Goal: Information Seeking & Learning: Compare options

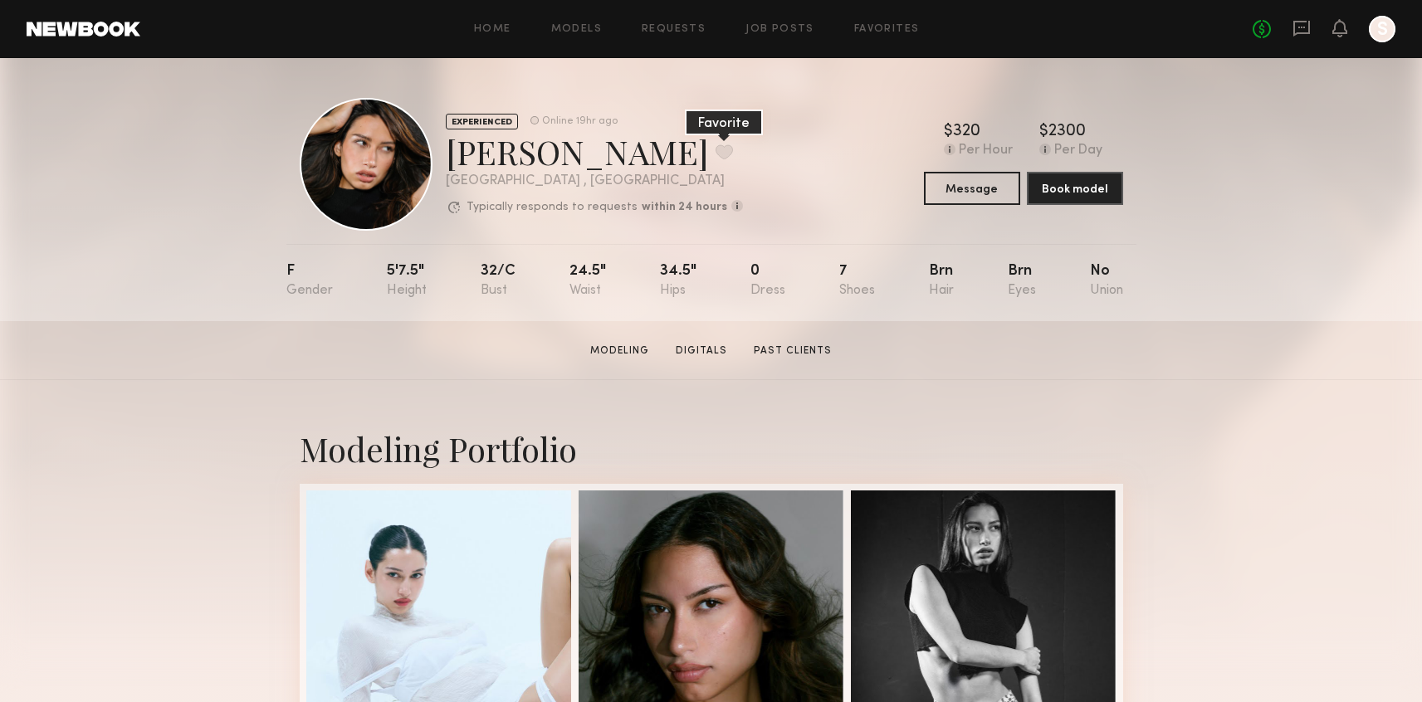
click at [715, 147] on button at bounding box center [723, 151] width 17 height 15
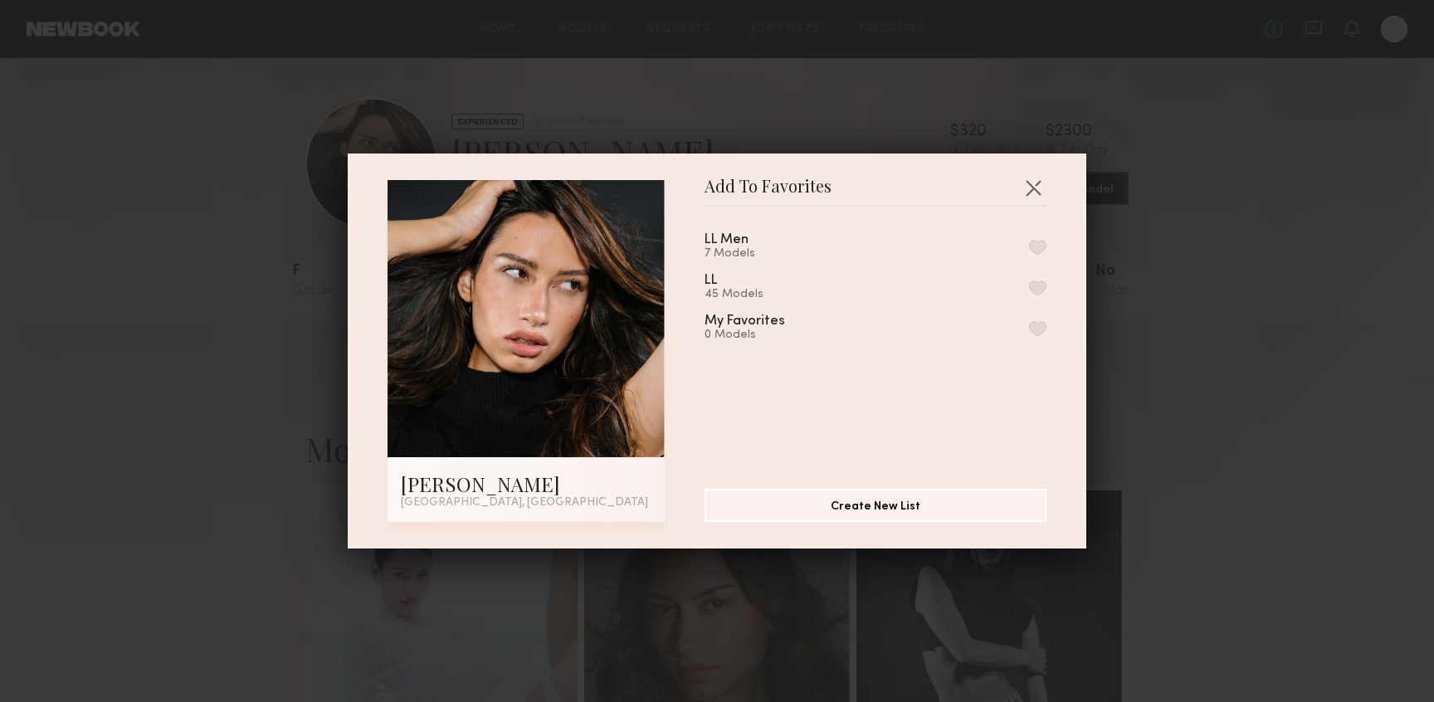
click at [1029, 285] on button "button" at bounding box center [1037, 288] width 17 height 15
click at [1022, 210] on section "LL Men 7 Models LL 46 Models Remove from favorite list My Favorites 0 Models Cr…" at bounding box center [876, 364] width 342 height 315
click at [1022, 199] on button "button" at bounding box center [1033, 187] width 27 height 27
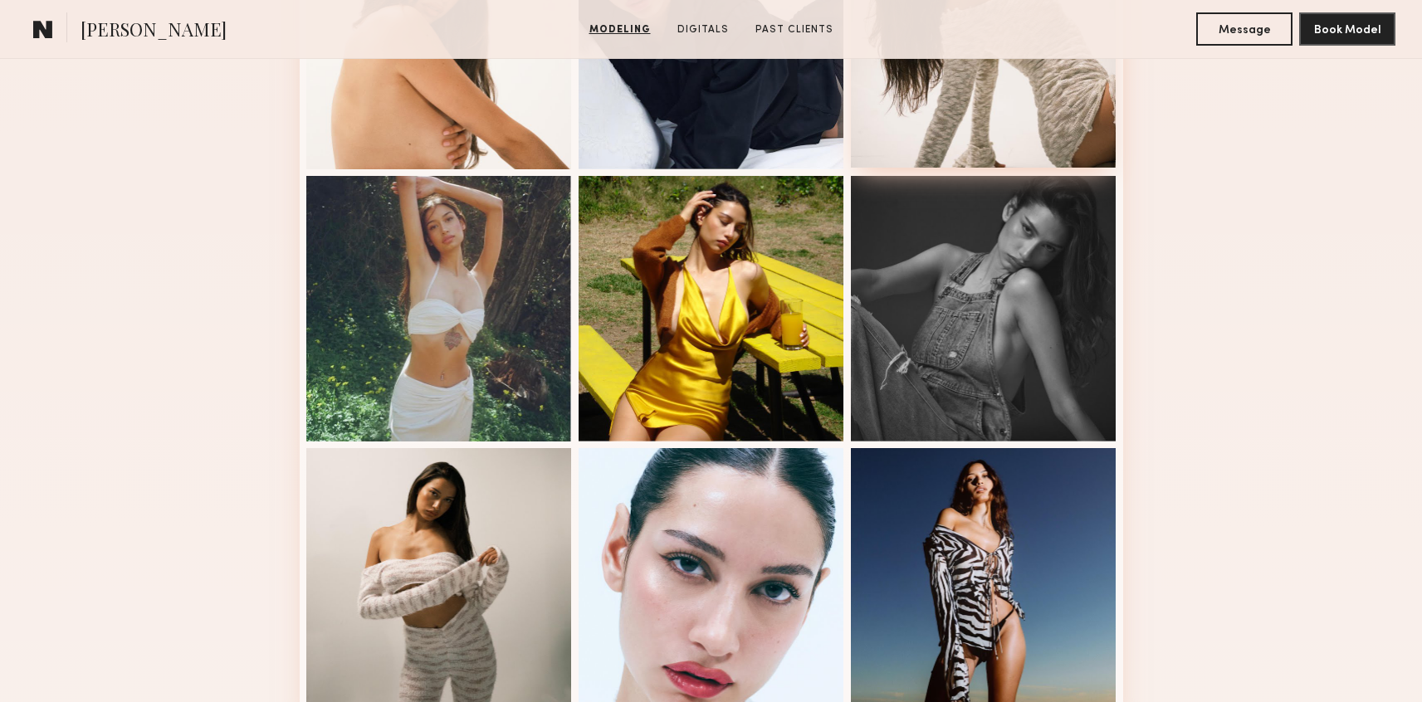
scroll to position [864, 0]
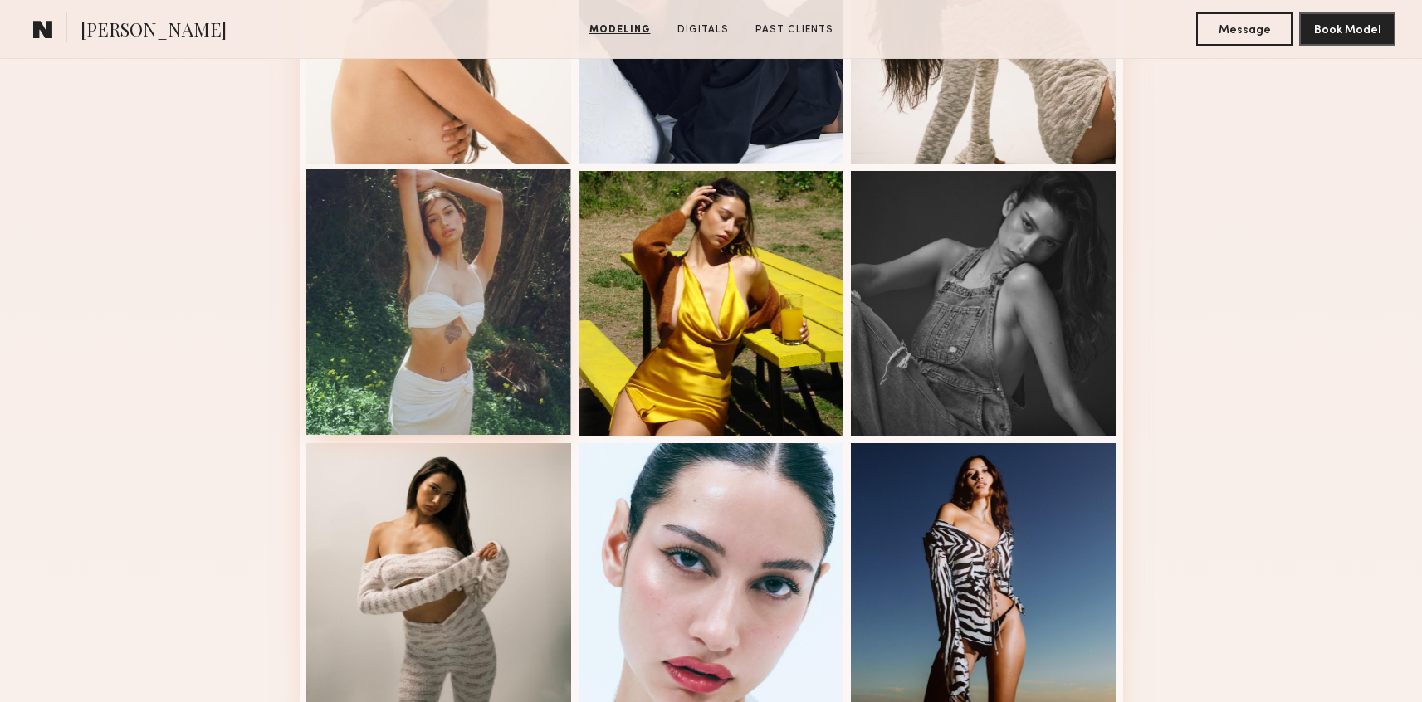
click at [471, 414] on div at bounding box center [439, 302] width 266 height 266
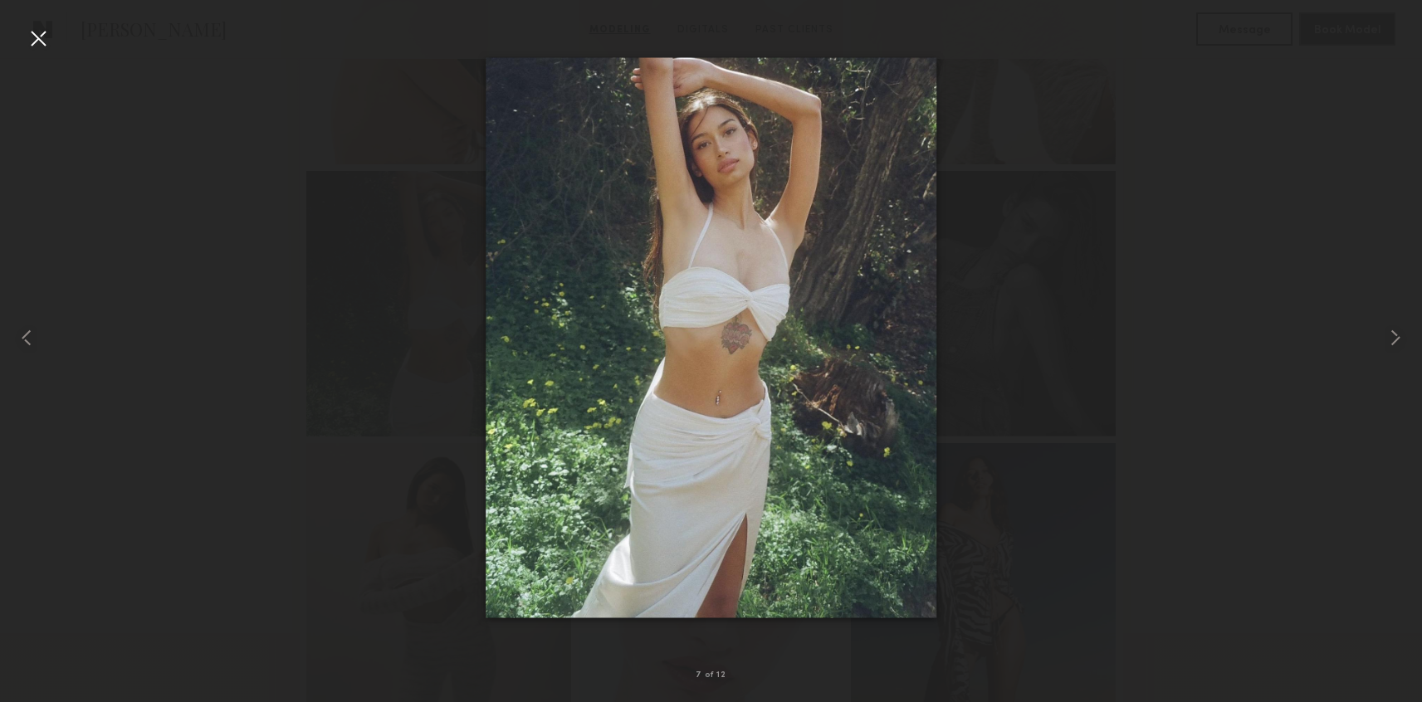
click at [37, 32] on div at bounding box center [38, 38] width 27 height 27
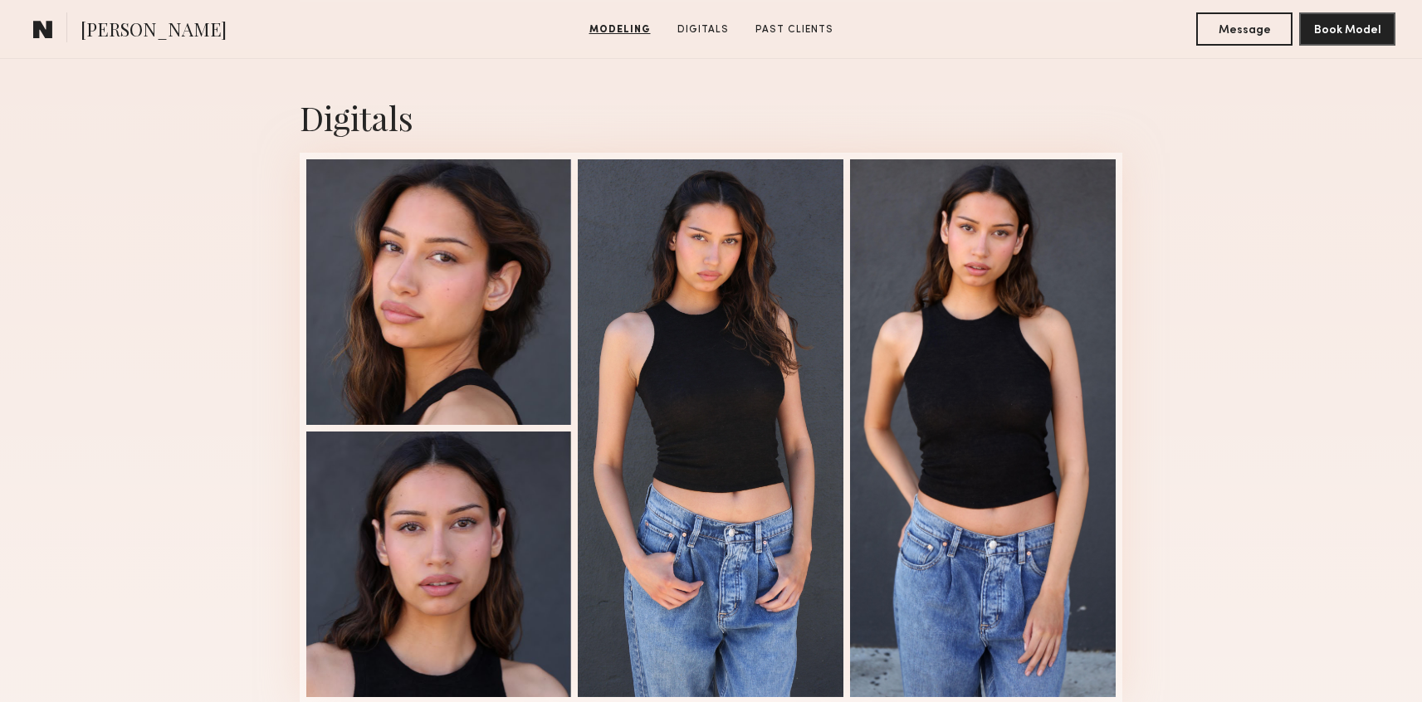
scroll to position [2082, 0]
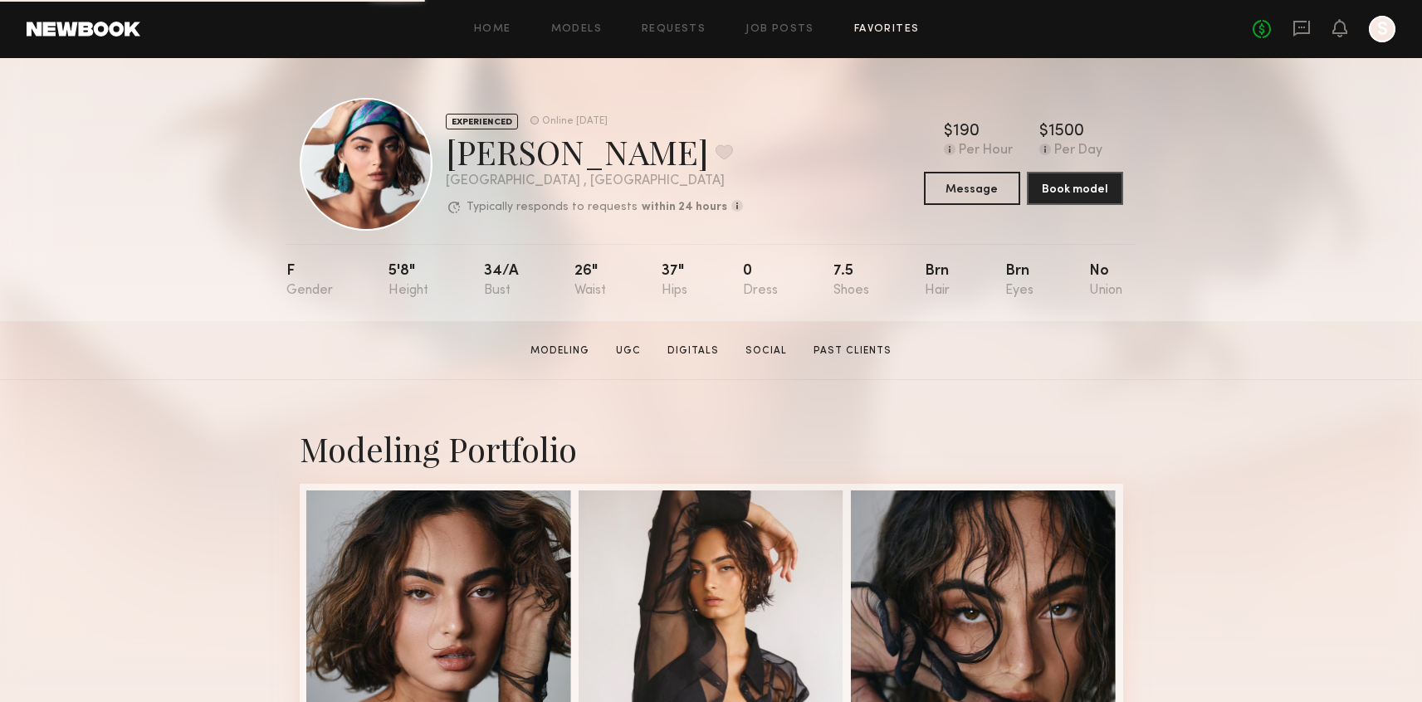
click at [881, 32] on link "Favorites" at bounding box center [887, 29] width 66 height 11
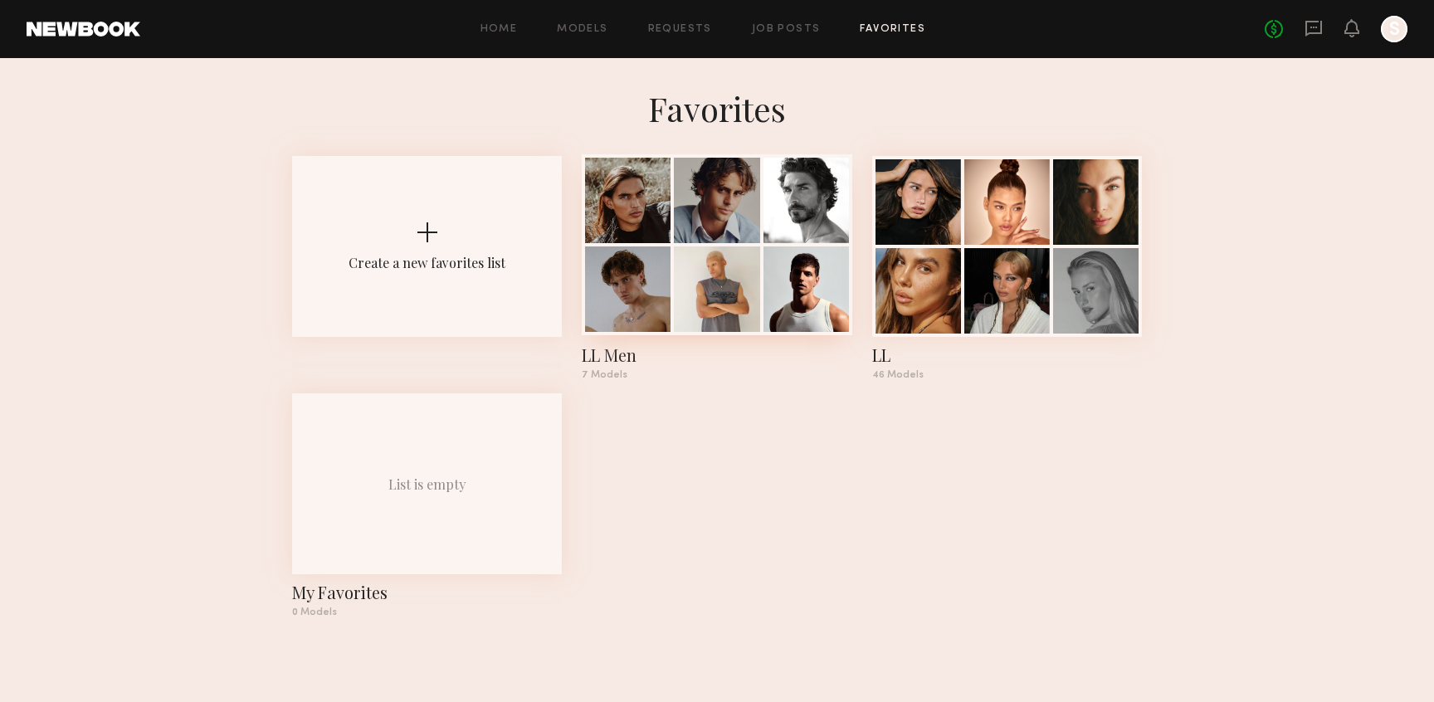
click at [759, 250] on div at bounding box center [717, 244] width 270 height 181
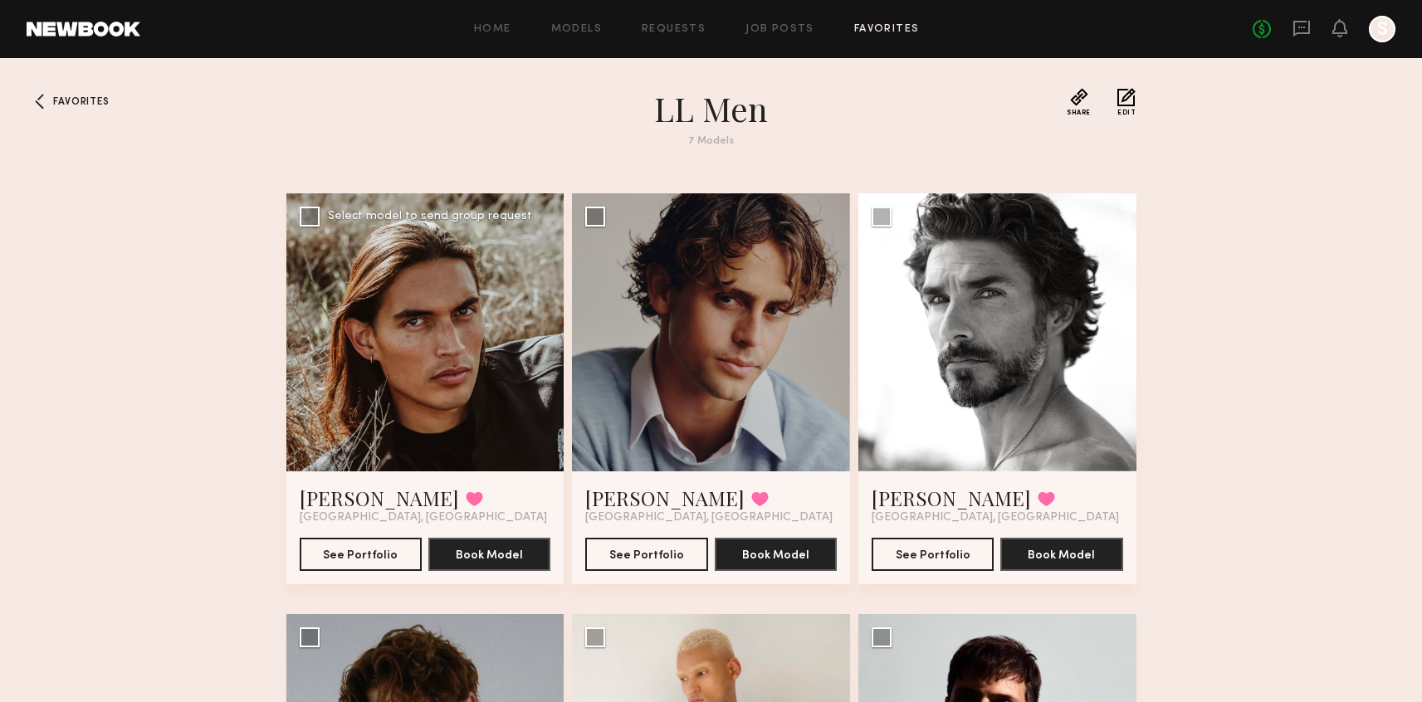
click at [473, 344] on div at bounding box center [425, 332] width 278 height 278
click at [408, 345] on div at bounding box center [425, 332] width 278 height 278
click at [353, 557] on button "See Portfolio" at bounding box center [361, 553] width 122 height 33
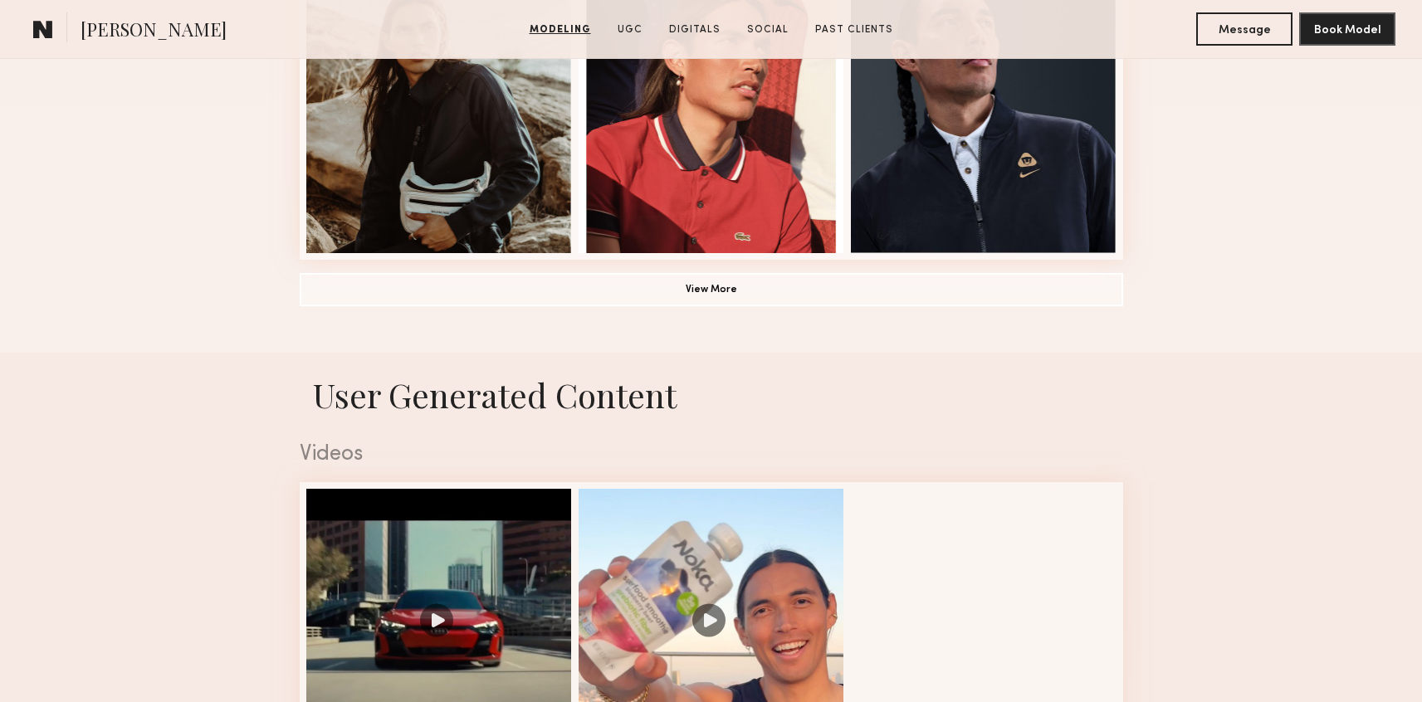
scroll to position [1349, 0]
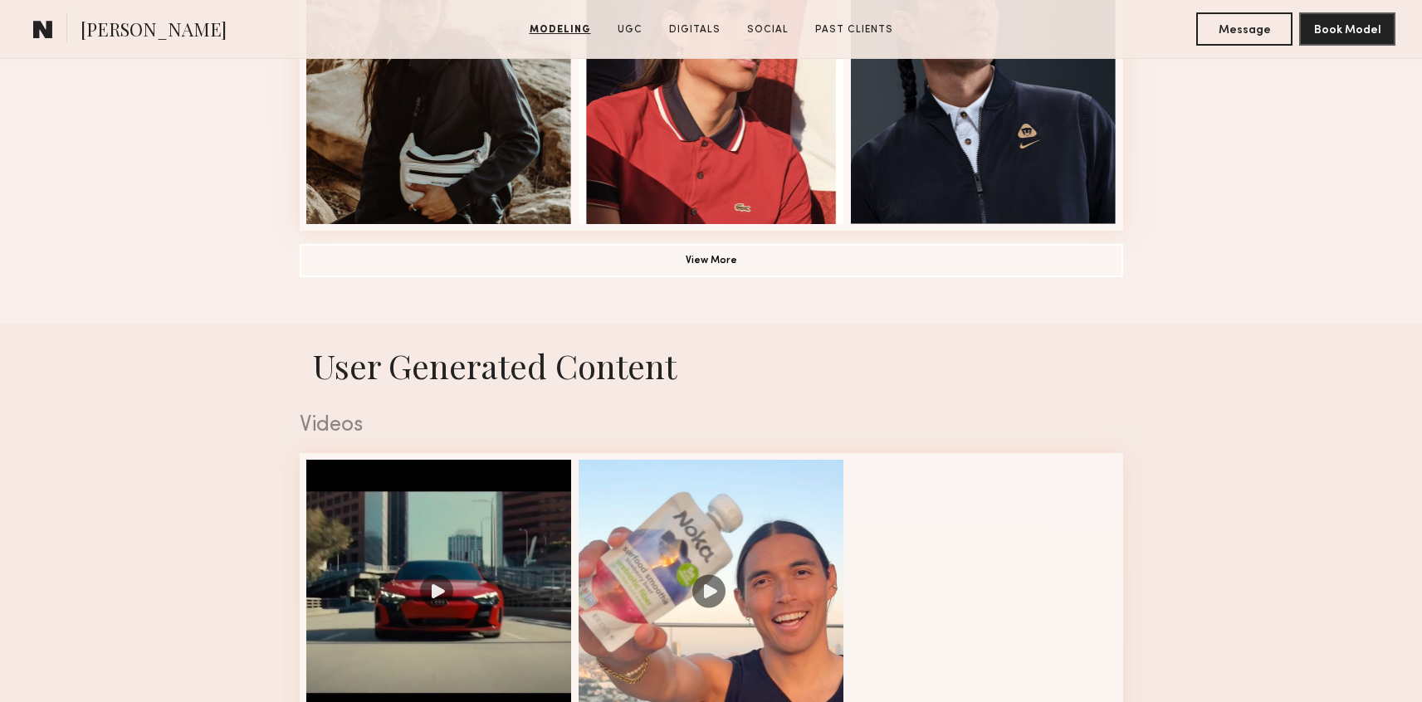
click at [392, 276] on common-button "View More" at bounding box center [711, 260] width 823 height 33
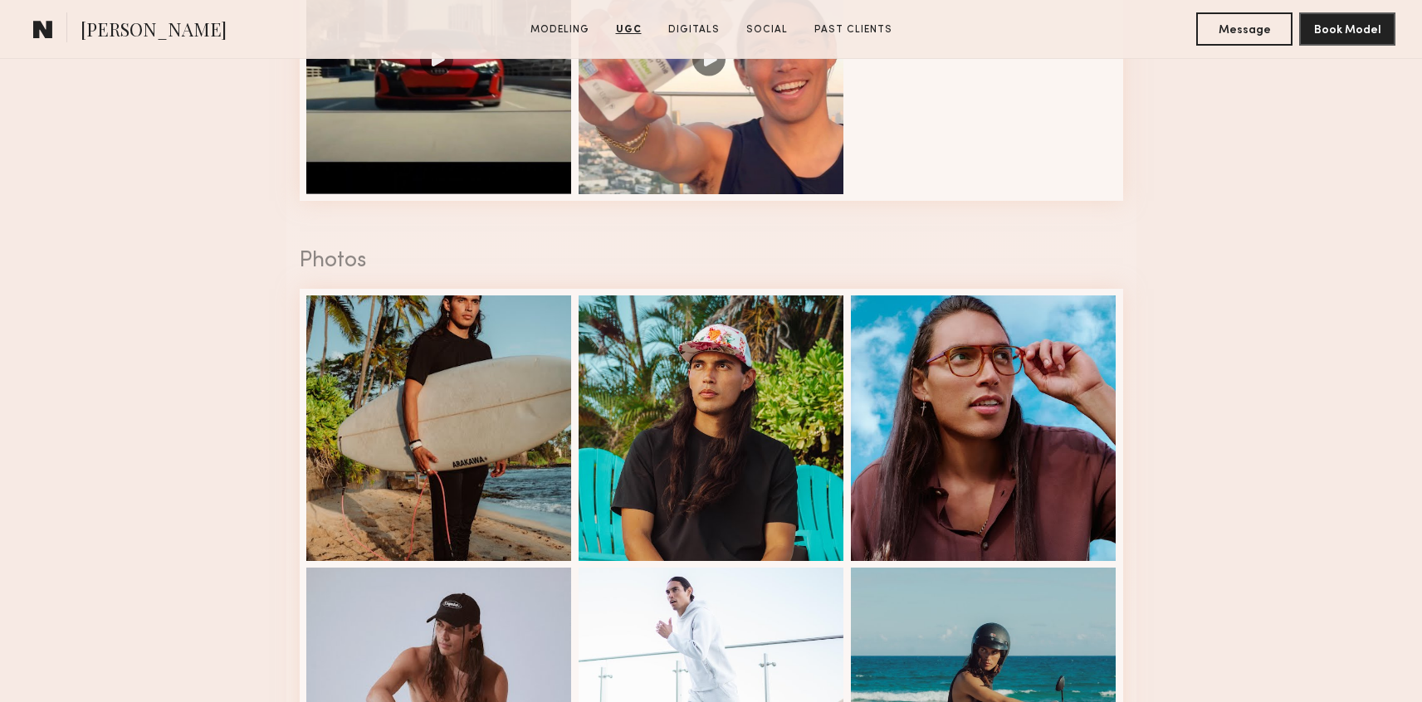
scroll to position [2334, 0]
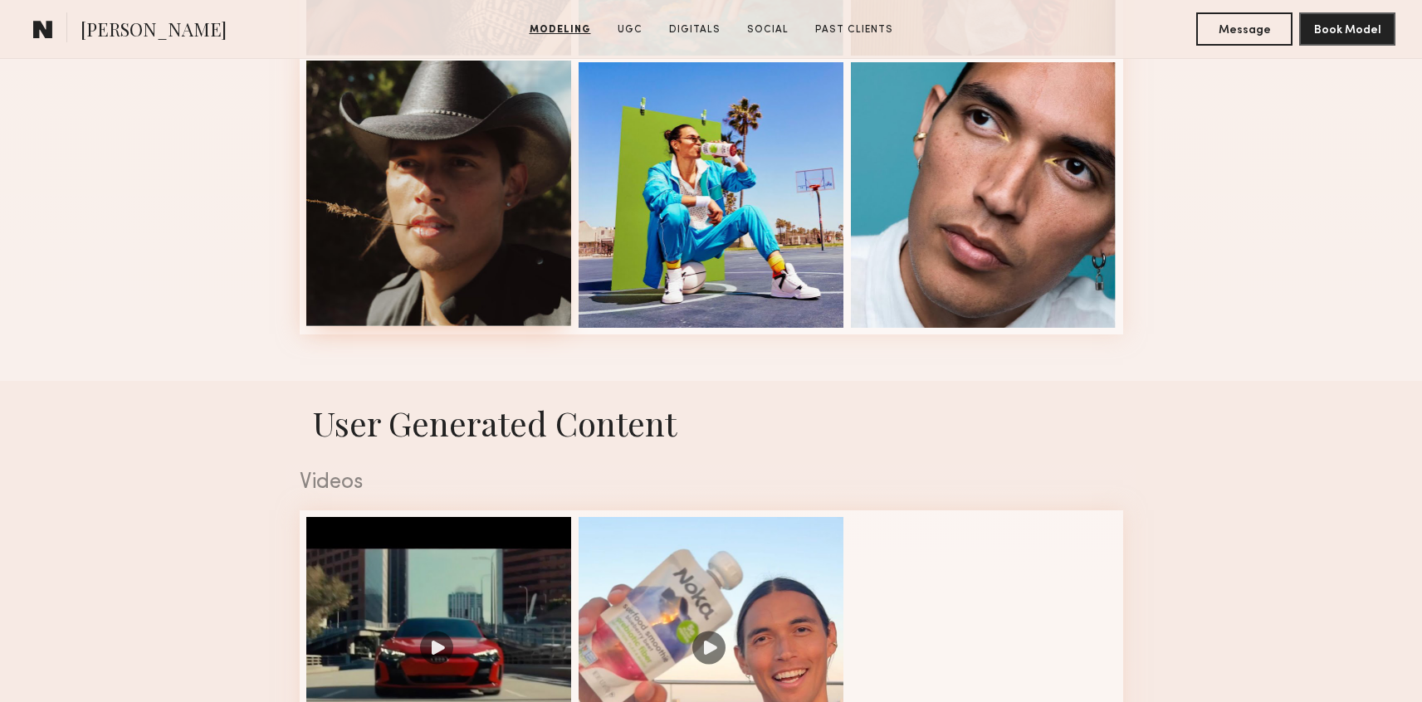
click at [394, 244] on div at bounding box center [439, 194] width 266 height 266
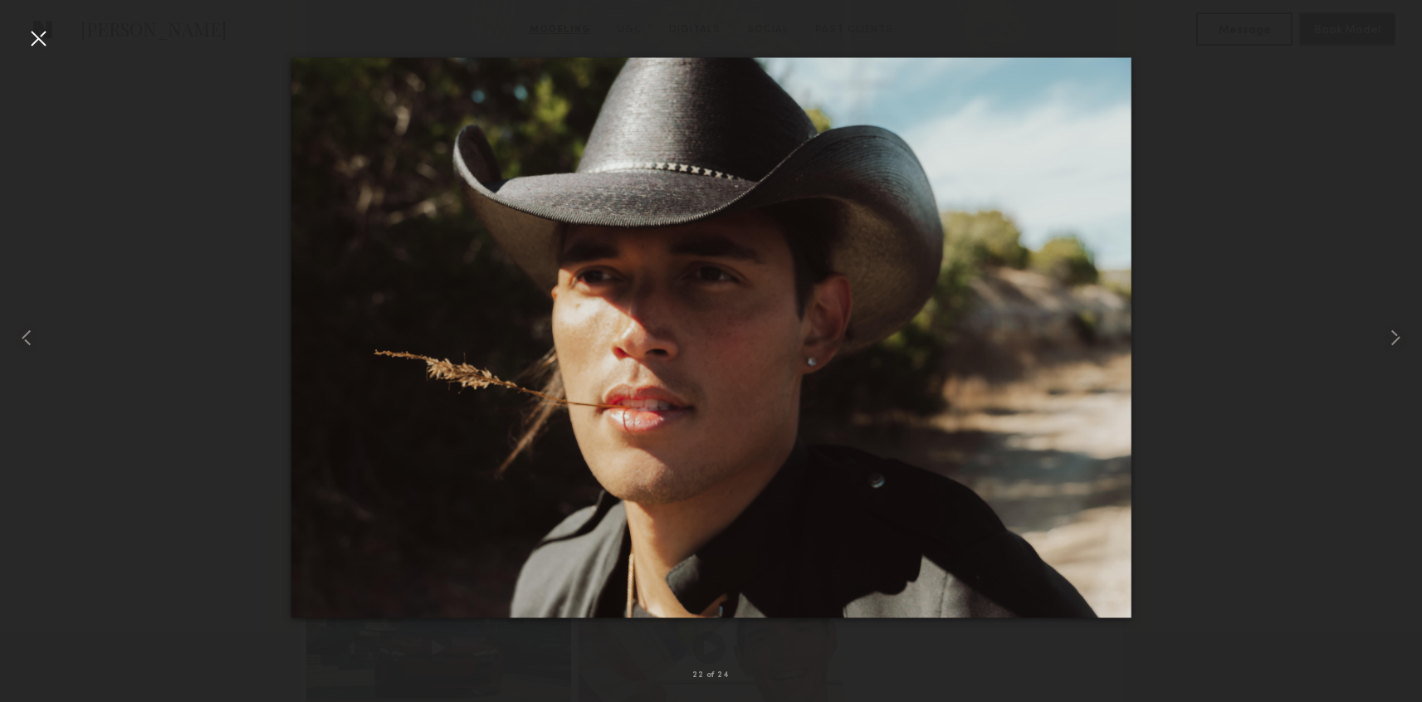
click at [0, 0] on nb-gallery-light "22 of 24" at bounding box center [711, 351] width 1422 height 702
